Goal: Task Accomplishment & Management: Complete application form

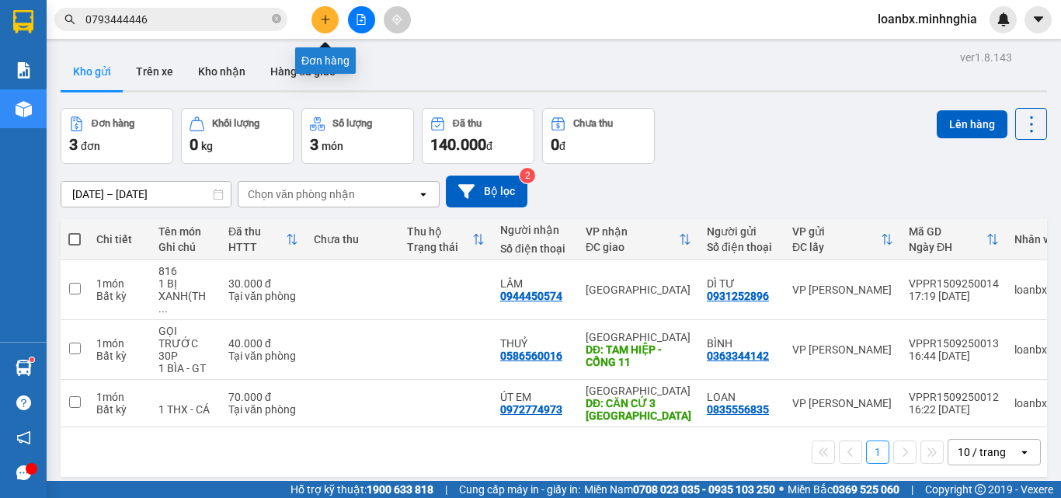
click at [321, 20] on icon "plus" at bounding box center [325, 19] width 11 height 11
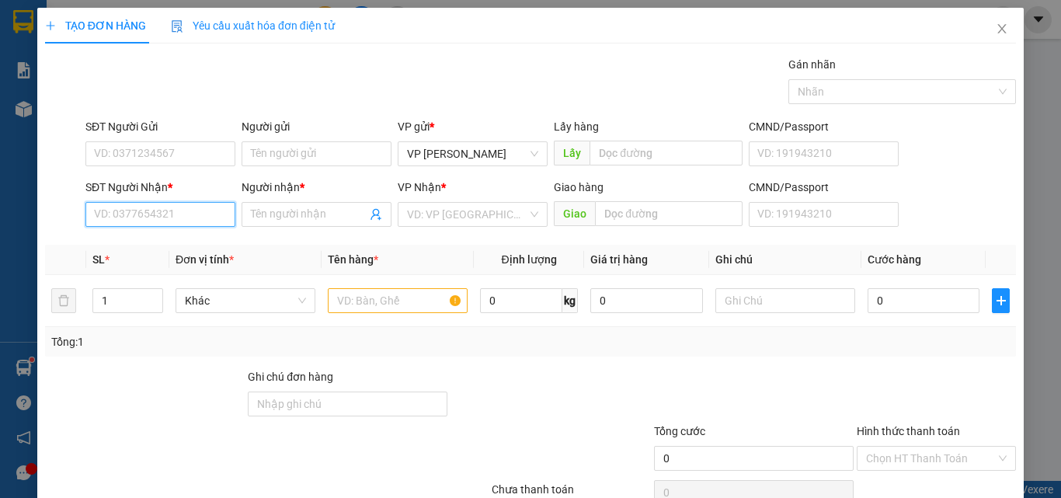
click at [127, 220] on input "SĐT Người Nhận *" at bounding box center [160, 214] width 150 height 25
click at [169, 240] on div "0364346178 - ĐẠI" at bounding box center [159, 245] width 130 height 17
type input "0364346178"
type input "ĐẠI"
type input "0364346178"
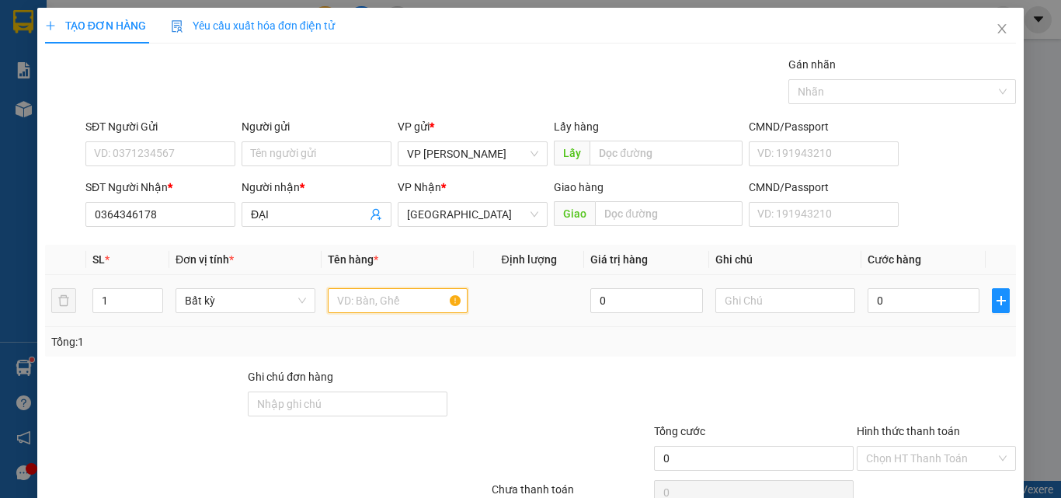
click at [354, 297] on input "text" at bounding box center [398, 300] width 140 height 25
type input "816"
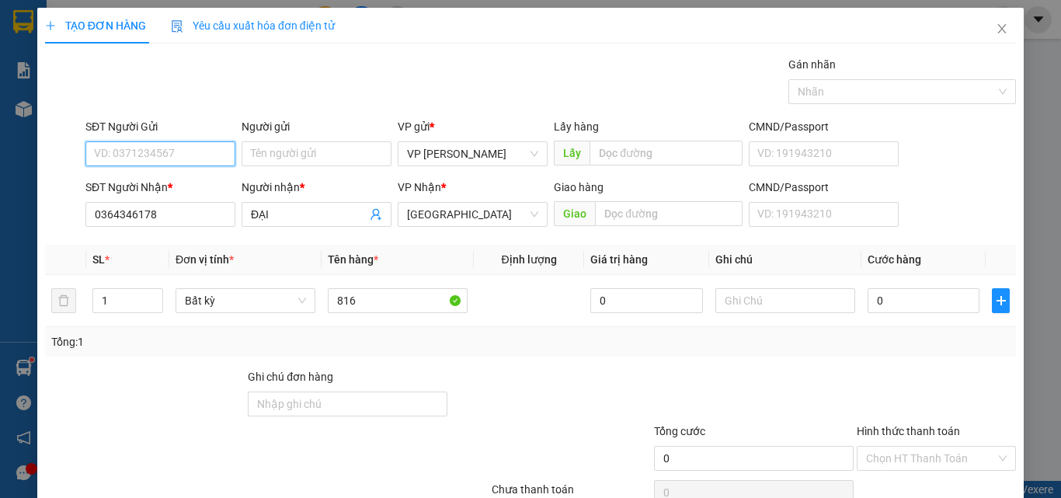
click at [120, 141] on input "SĐT Người Gửi" at bounding box center [160, 153] width 150 height 25
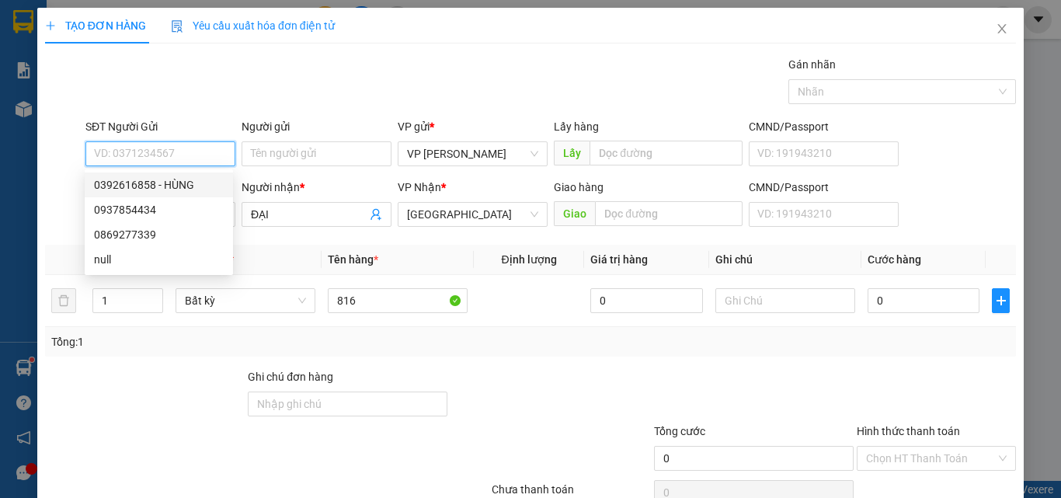
click at [151, 184] on div "0392616858 - HÙNG" at bounding box center [159, 184] width 130 height 17
type input "0392616858"
type input "HÙNG"
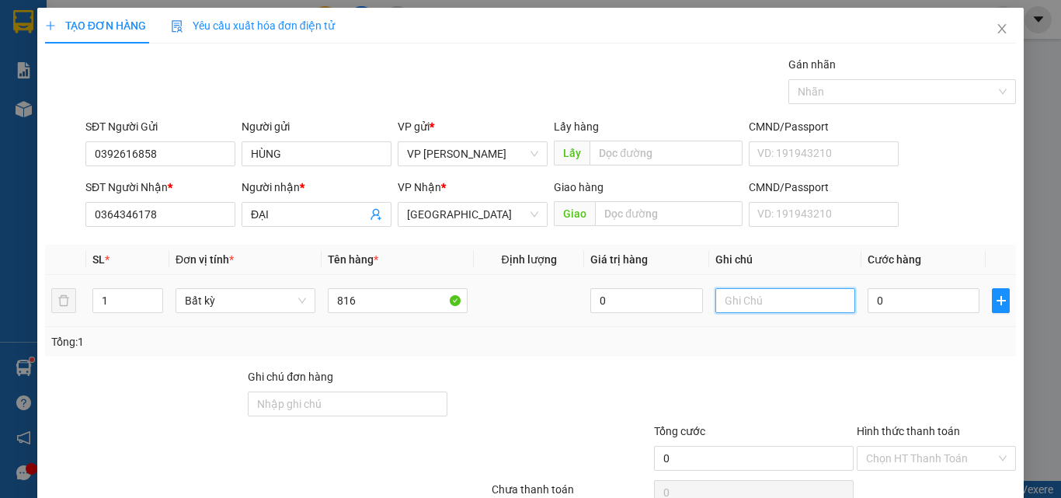
click at [752, 300] on input "text" at bounding box center [785, 300] width 140 height 25
drag, startPoint x: 746, startPoint y: 300, endPoint x: 724, endPoint y: 307, distance: 22.8
click at [724, 307] on input "1 bị" at bounding box center [785, 300] width 140 height 25
type input "1 BỊ ĐEN - SẦU RIÊNG"
click at [920, 305] on input "0" at bounding box center [923, 300] width 112 height 25
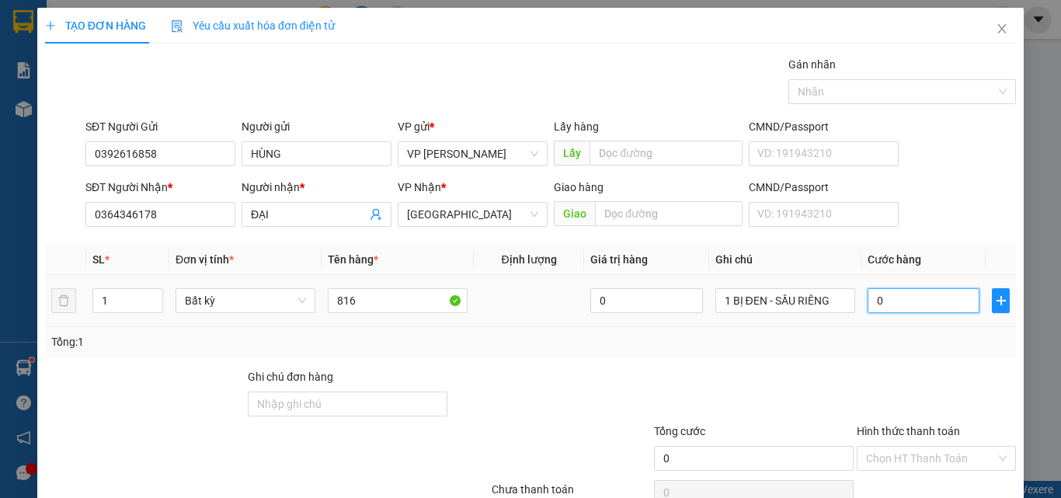
type input "3"
type input "30"
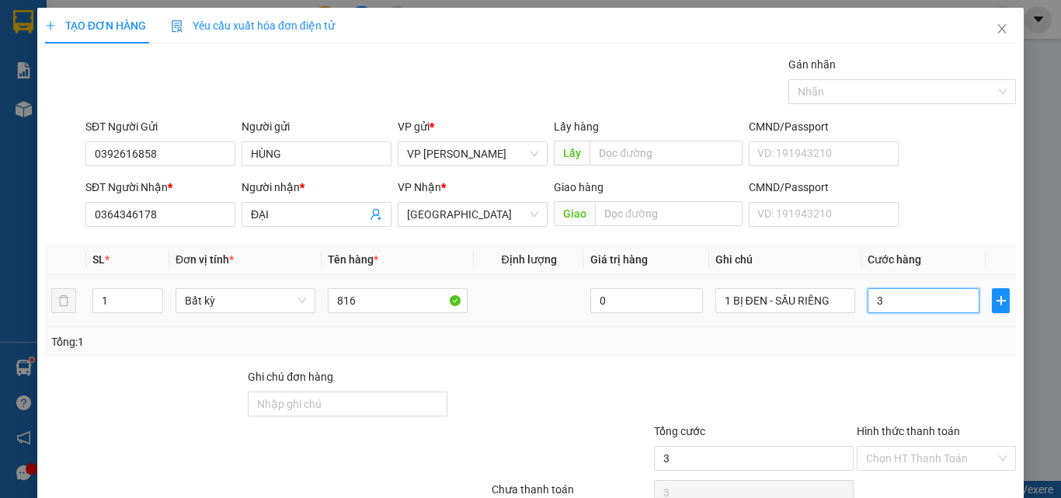
type input "30"
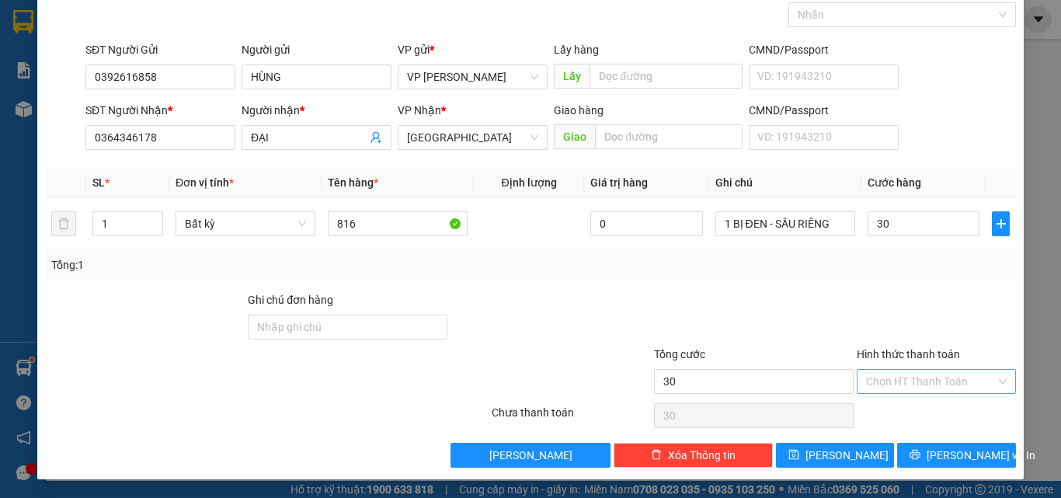
type input "30.000"
click at [915, 388] on input "Hình thức thanh toán" at bounding box center [931, 381] width 130 height 23
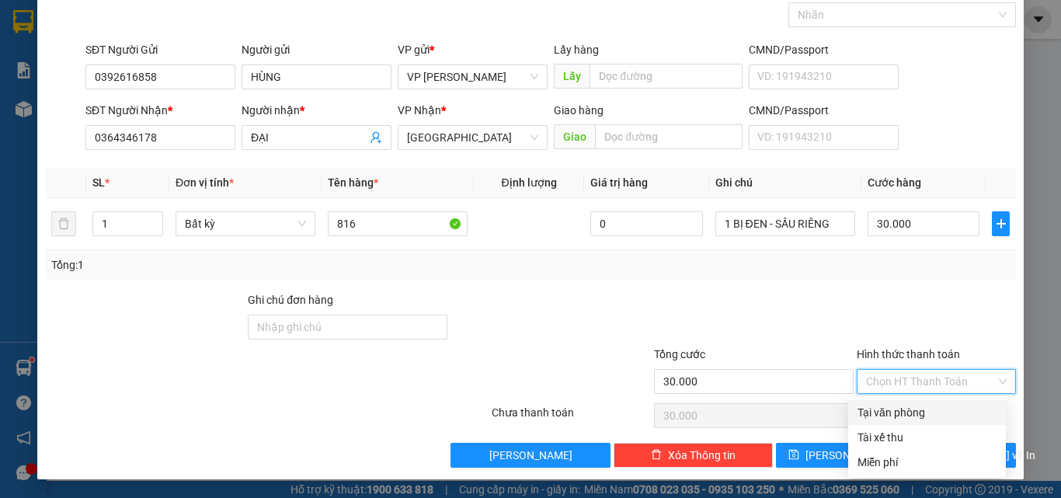
click at [895, 428] on div "Tài xế thu" at bounding box center [927, 437] width 158 height 25
type input "0"
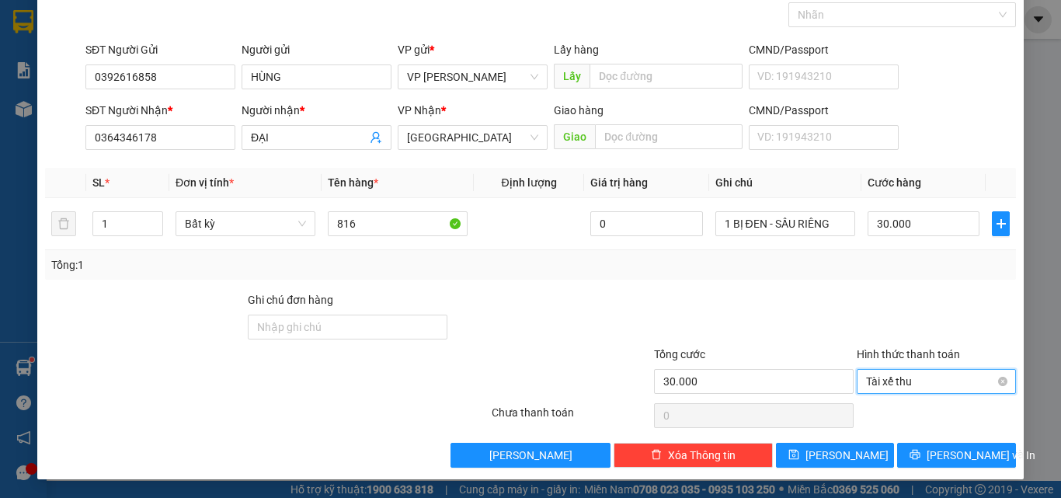
click at [913, 386] on span "Tài xế thu" at bounding box center [936, 381] width 141 height 23
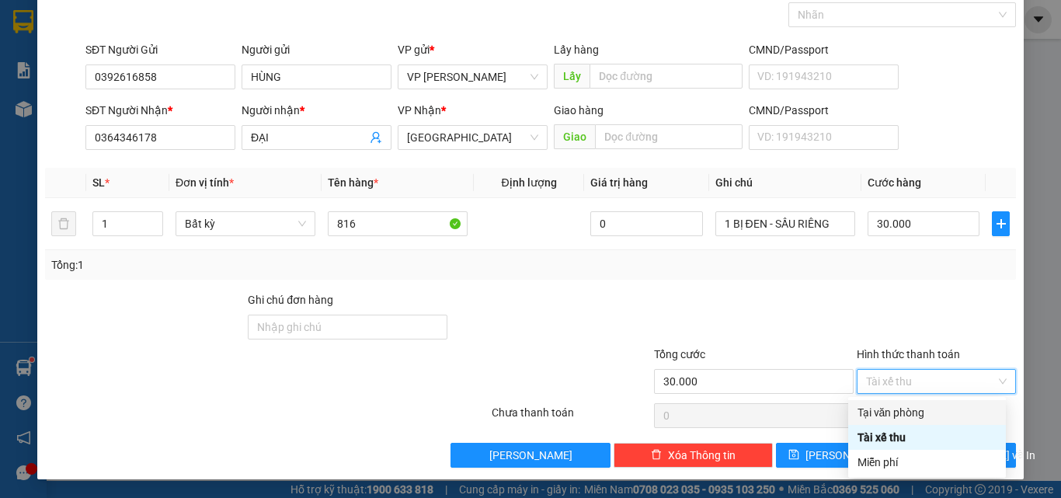
click at [896, 407] on div "Tại văn phòng" at bounding box center [926, 412] width 139 height 17
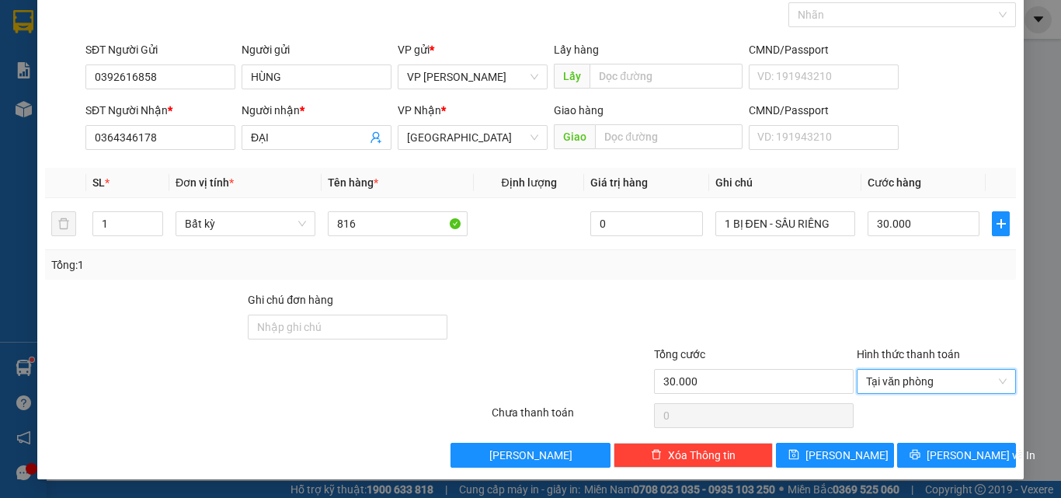
click at [945, 473] on div "TẠO ĐƠN HÀNG Yêu cầu xuất hóa đơn điện tử Transit Pickup Surcharge Ids Transit …" at bounding box center [530, 205] width 986 height 548
click at [946, 447] on span "[PERSON_NAME] và In" at bounding box center [980, 454] width 109 height 17
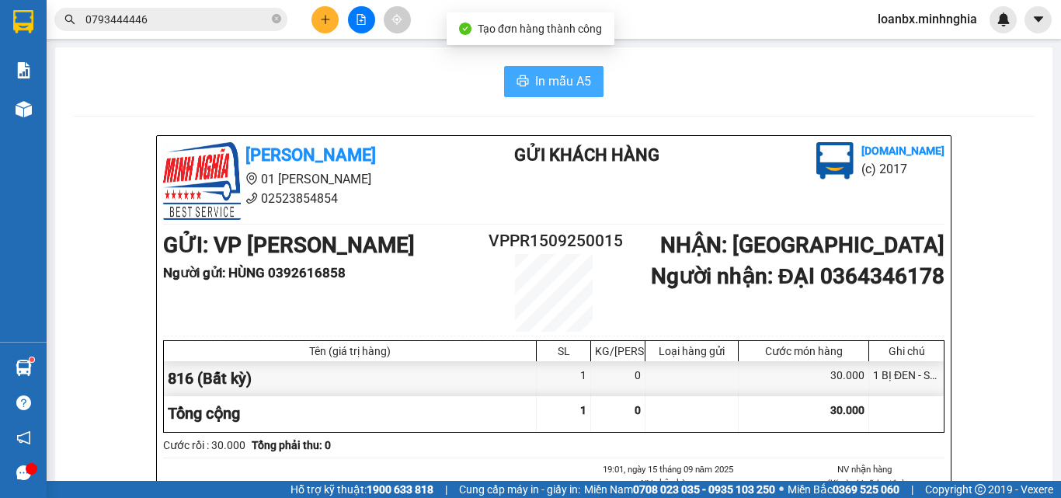
click at [550, 94] on button "In mẫu A5" at bounding box center [553, 81] width 99 height 31
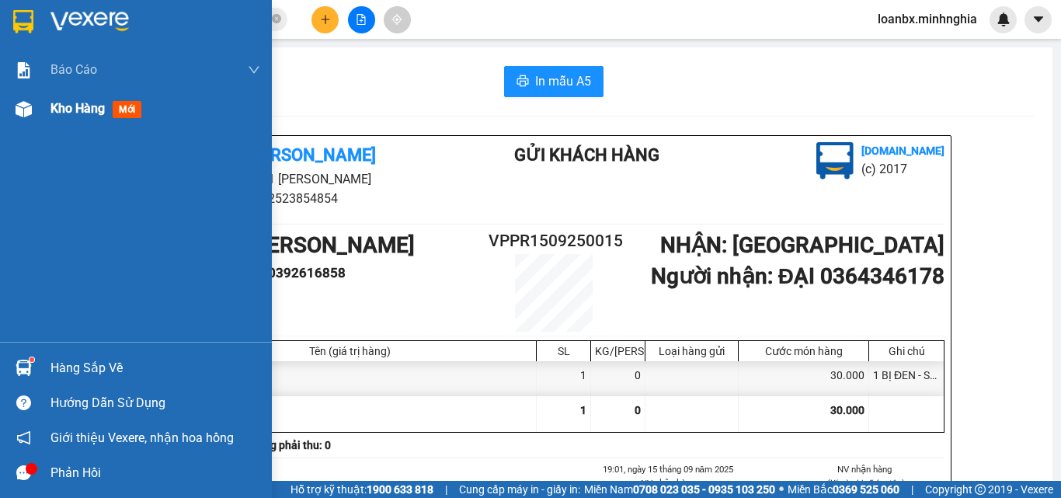
click at [28, 111] on img at bounding box center [24, 109] width 16 height 16
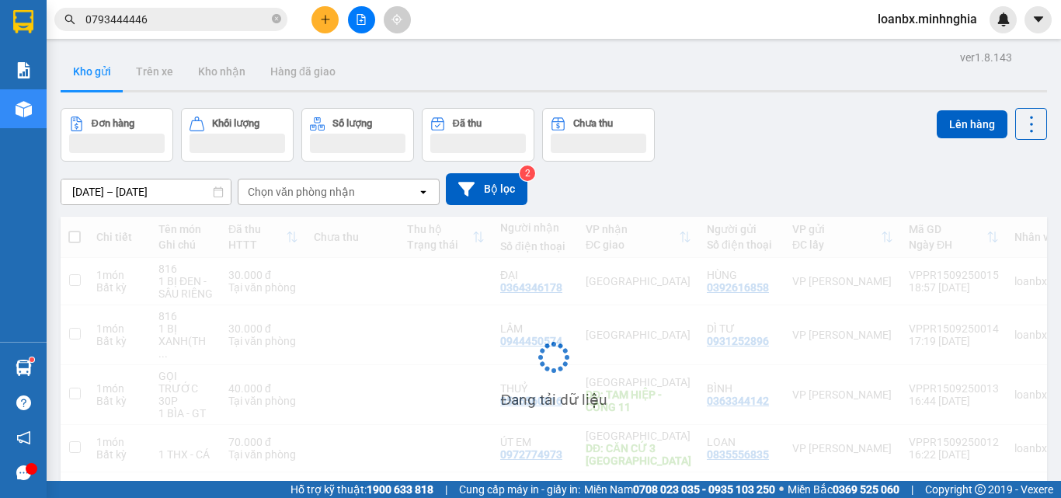
scroll to position [71, 0]
